Goal: Task Accomplishment & Management: Manage account settings

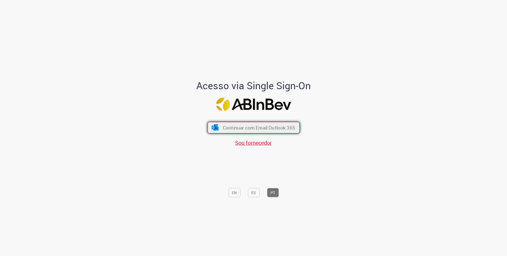
click at [264, 131] on button "Continuar com Email Outlook 365" at bounding box center [254, 128] width 92 height 12
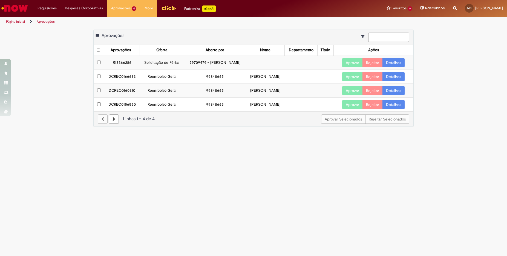
click at [403, 81] on link "Detalhes" at bounding box center [394, 76] width 22 height 9
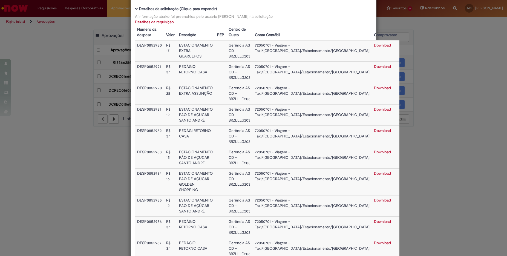
scroll to position [44, 0]
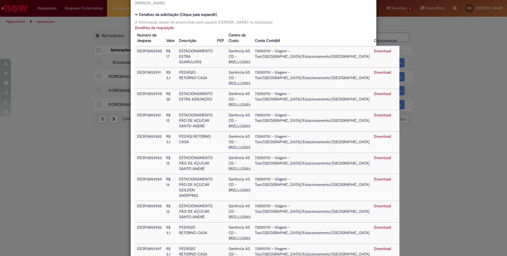
click at [374, 52] on link "Download" at bounding box center [382, 50] width 17 height 5
click at [481, 41] on div "Detalhes da Aprovação Número DCREQ0166633 Valor Total 134,5 Funcionário [PERSON…" at bounding box center [253, 128] width 507 height 256
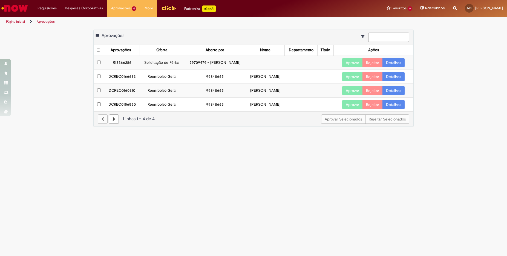
click at [392, 95] on link "Detalhes" at bounding box center [394, 90] width 22 height 9
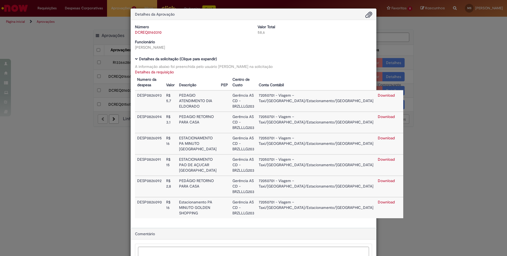
click at [378, 200] on link "Download" at bounding box center [386, 202] width 17 height 5
click at [324, 32] on div "58,6" at bounding box center [315, 32] width 114 height 5
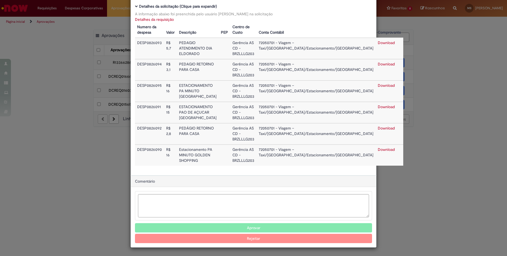
scroll to position [53, 0]
click at [273, 226] on button "Aprovar" at bounding box center [253, 227] width 237 height 9
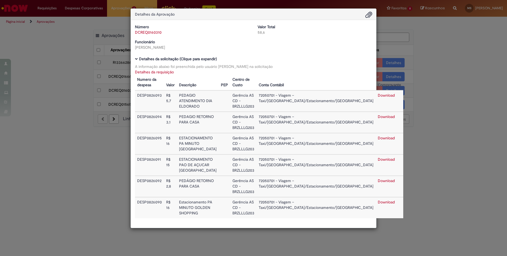
scroll to position [0, 0]
click at [102, 148] on div "Detalhes da Aprovação Número DCREQ0160310 Valor Total 58,6 Funcionário [PERSON_…" at bounding box center [253, 128] width 507 height 256
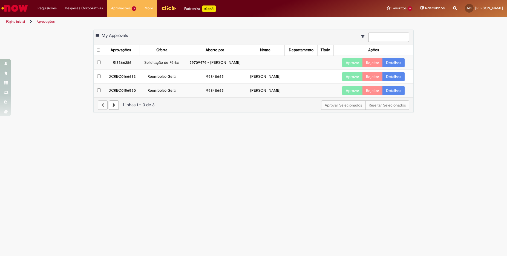
click at [393, 67] on link "Detalhes" at bounding box center [394, 62] width 22 height 9
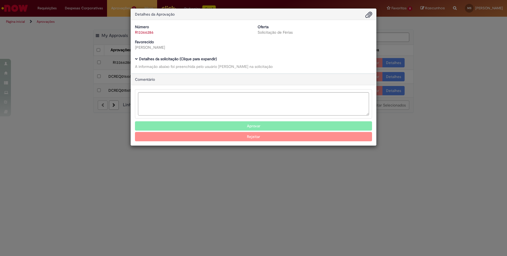
click at [430, 55] on div "Detalhes da Aprovação Número R13366286 Oferta Solicitação de Férias Favorecido …" at bounding box center [253, 128] width 507 height 256
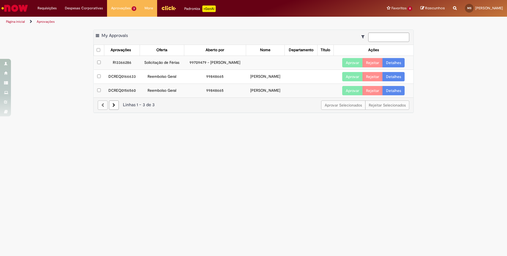
click at [396, 81] on link "Detalhes" at bounding box center [394, 76] width 22 height 9
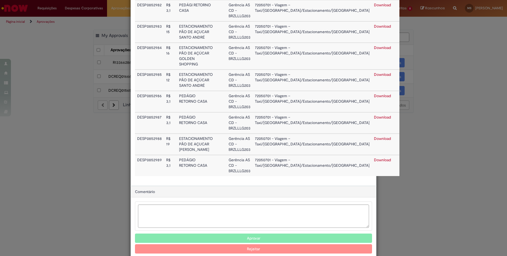
scroll to position [181, 0]
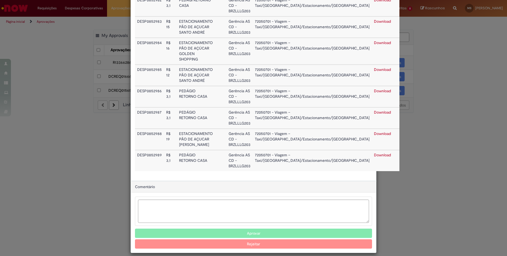
click at [233, 230] on button "Aprovar" at bounding box center [253, 233] width 237 height 9
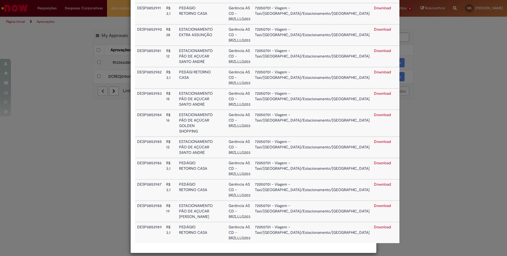
click at [468, 62] on div "Detalhes da Aprovação Número DCREQ0166633 Valor Total 134,5 Funcionário [PERSON…" at bounding box center [253, 128] width 507 height 256
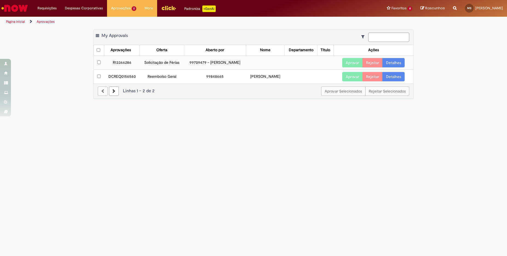
click at [398, 81] on link "Detalhes" at bounding box center [394, 76] width 22 height 9
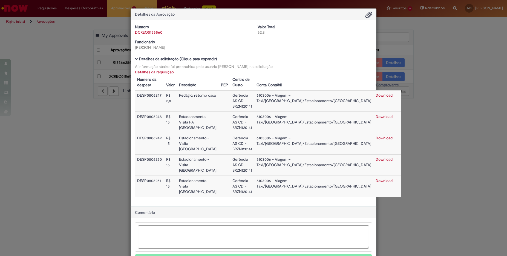
click at [376, 114] on link "Download" at bounding box center [384, 116] width 17 height 5
click at [331, 116] on td "6103006 - Viagem – Taxi/[GEOGRAPHIC_DATA]/Estacionamento/[GEOGRAPHIC_DATA]" at bounding box center [313, 122] width 119 height 21
click at [376, 114] on link "Download" at bounding box center [384, 116] width 17 height 5
click at [325, 52] on div "Número DCREQ0156560 Valor Total 62,8 Funcionário [PERSON_NAME]" at bounding box center [253, 39] width 245 height 30
click at [376, 157] on link "Download" at bounding box center [384, 159] width 17 height 5
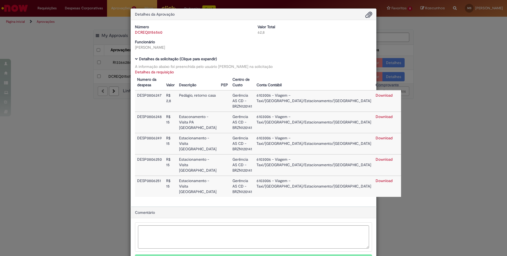
click at [317, 176] on td "6103006 - Viagem – Taxi/[GEOGRAPHIC_DATA]/Estacionamento/[GEOGRAPHIC_DATA]" at bounding box center [313, 186] width 119 height 21
click at [376, 178] on link "Download" at bounding box center [384, 180] width 17 height 5
click at [306, 31] on div "62,8" at bounding box center [315, 32] width 114 height 5
click at [264, 254] on button "Aprovar" at bounding box center [253, 258] width 237 height 9
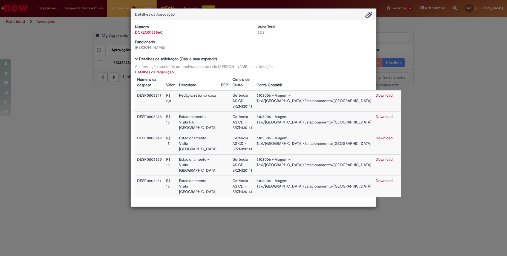
click at [406, 159] on div "Detalhes da Aprovação Número DCREQ0156560 Valor Total 62,8 Funcionário [PERSON_…" at bounding box center [253, 128] width 507 height 256
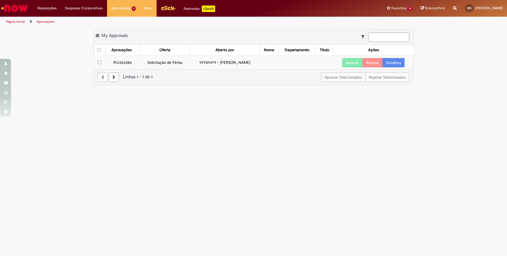
click at [394, 61] on link "Detalhes" at bounding box center [394, 62] width 22 height 9
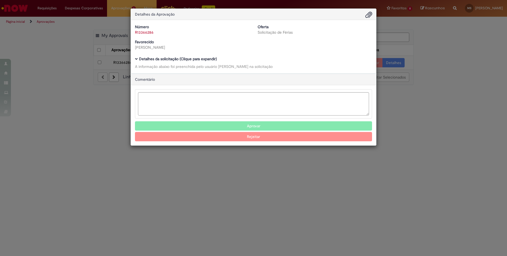
click at [263, 127] on button "Aprovar" at bounding box center [253, 125] width 237 height 9
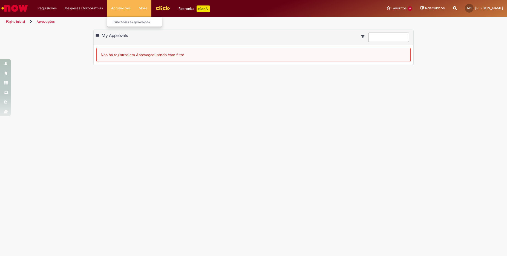
click at [127, 6] on li "Aprovações Exibir todas as aprovações" at bounding box center [121, 8] width 28 height 16
click at [61, 4] on li "Despesas Corporativas Minhas Despesas Solicitar Adiantamento de Viagem Solicita…" at bounding box center [46, 8] width 27 height 16
click at [84, 23] on link "Minhas Despesas" at bounding box center [97, 22] width 73 height 6
